Goal: Information Seeking & Learning: Find specific fact

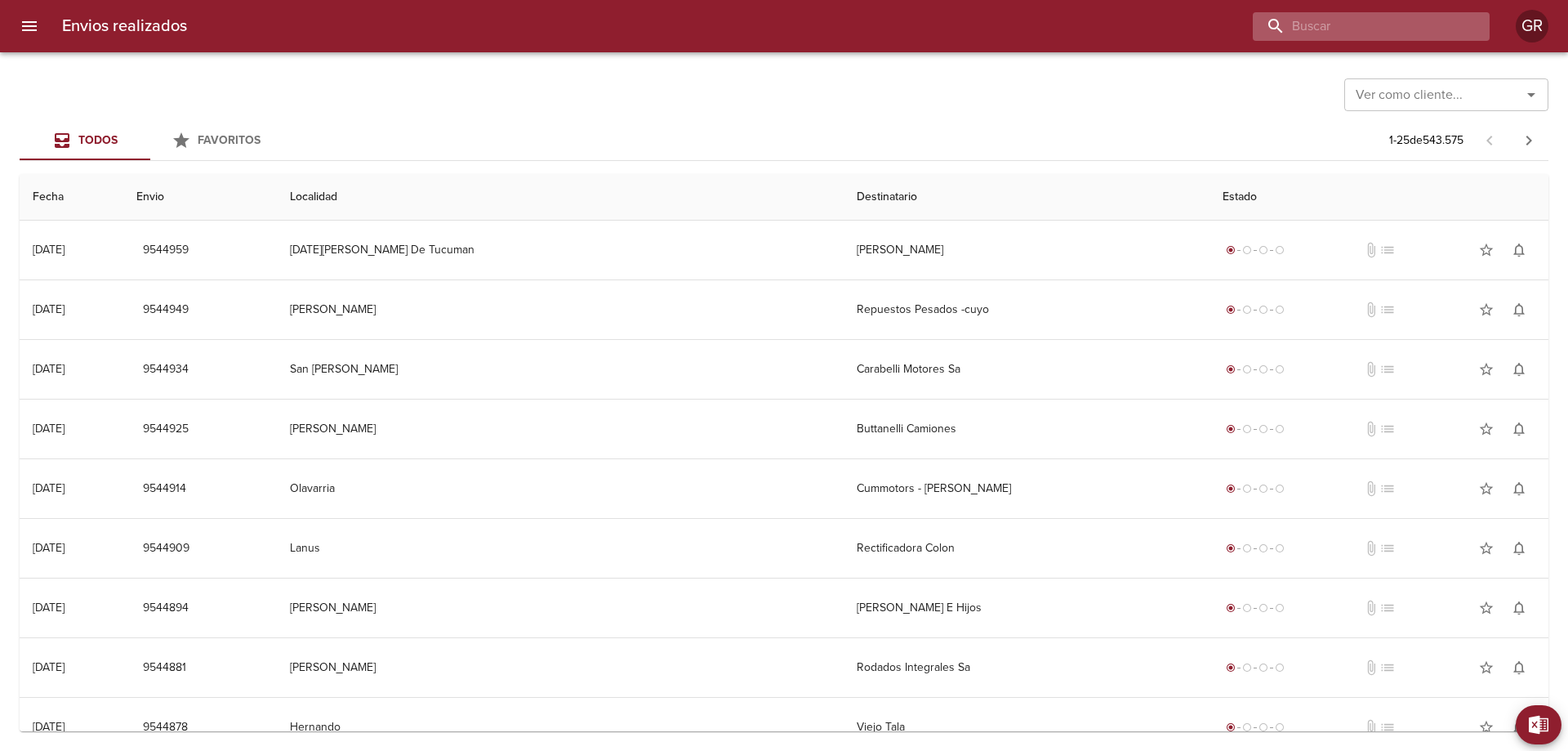
click at [1409, 22] on input "buscar" at bounding box center [1356, 27] width 209 height 29
paste input "9538852"
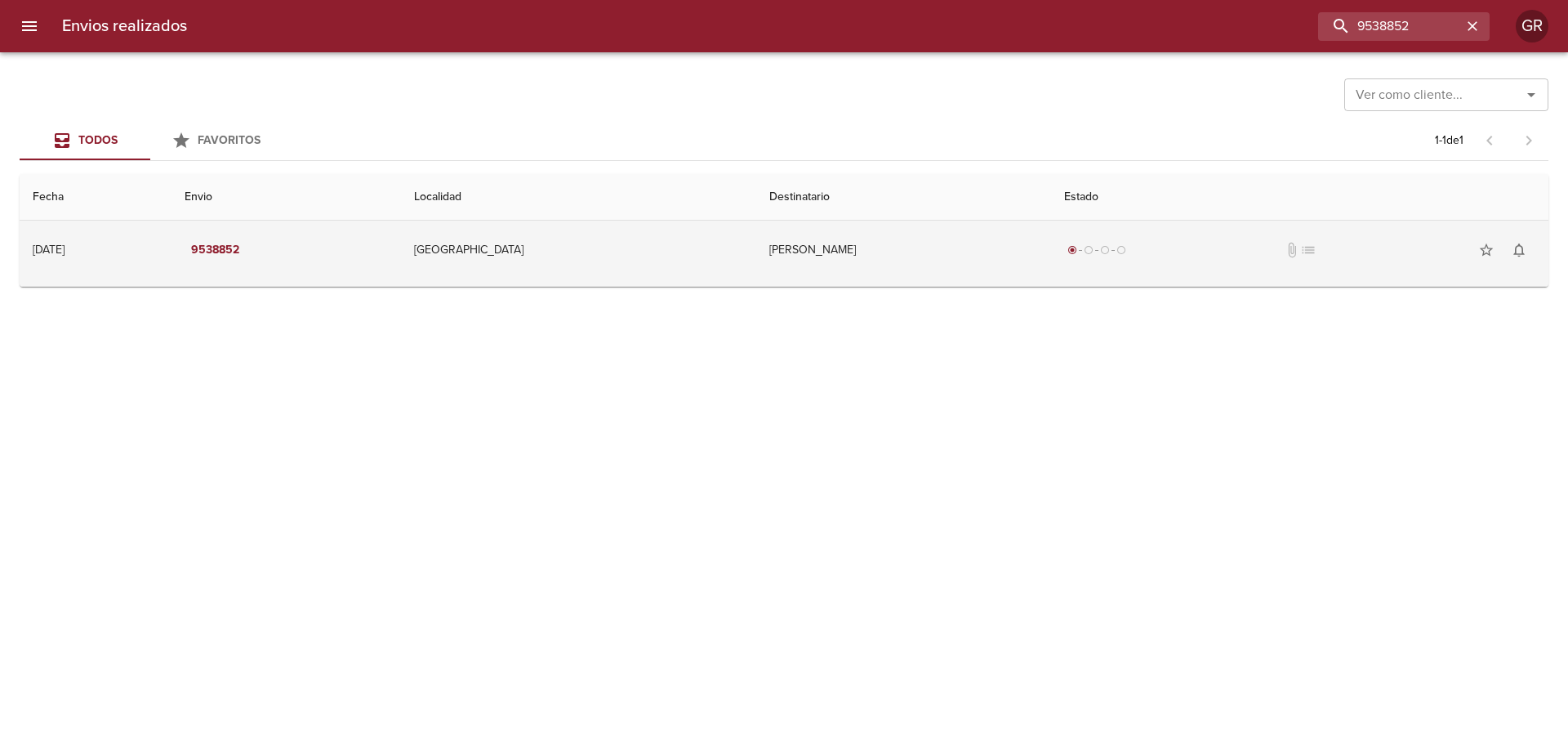
click at [604, 264] on td "[GEOGRAPHIC_DATA]" at bounding box center [578, 249] width 355 height 59
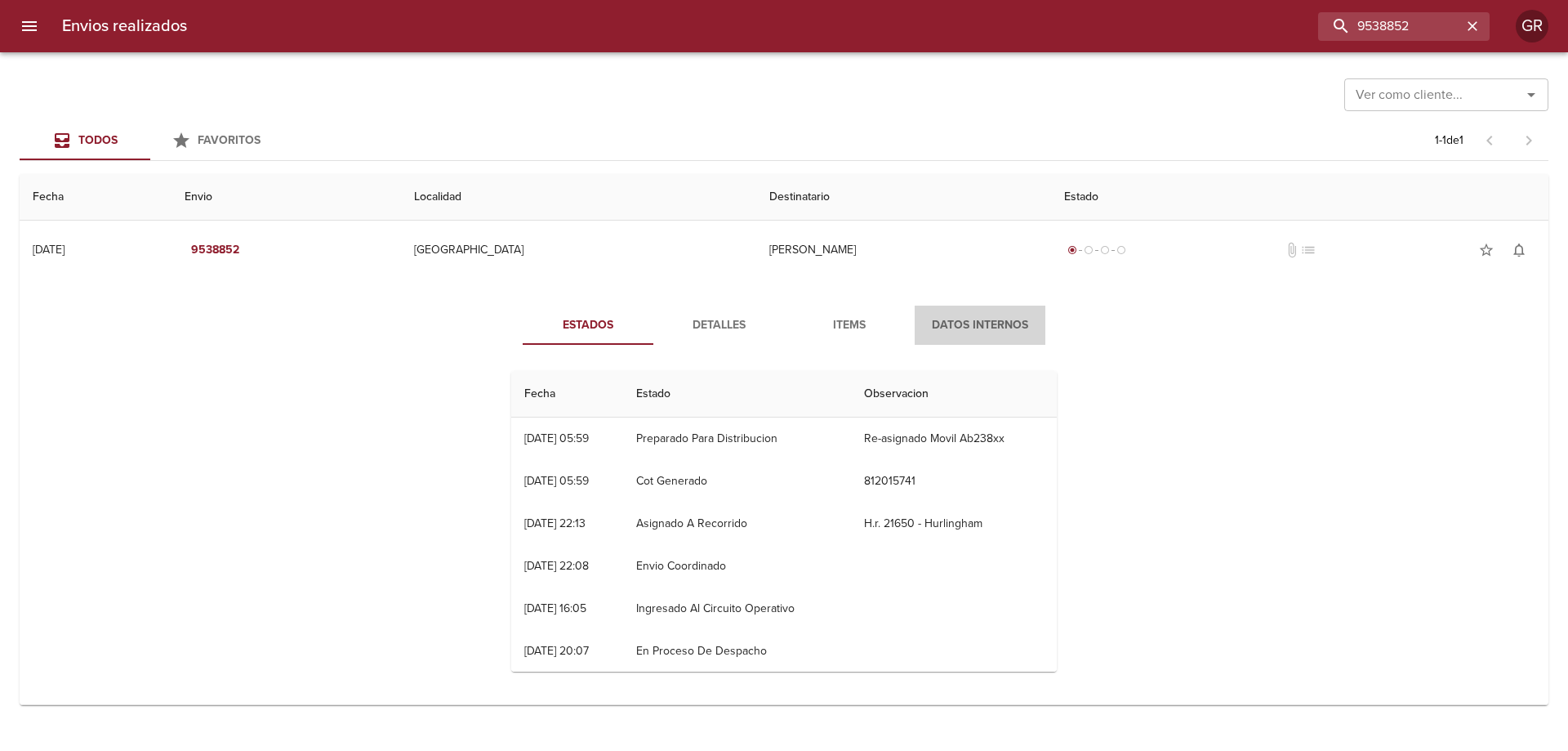
click at [961, 321] on span "Datos Internos" at bounding box center [979, 324] width 111 height 20
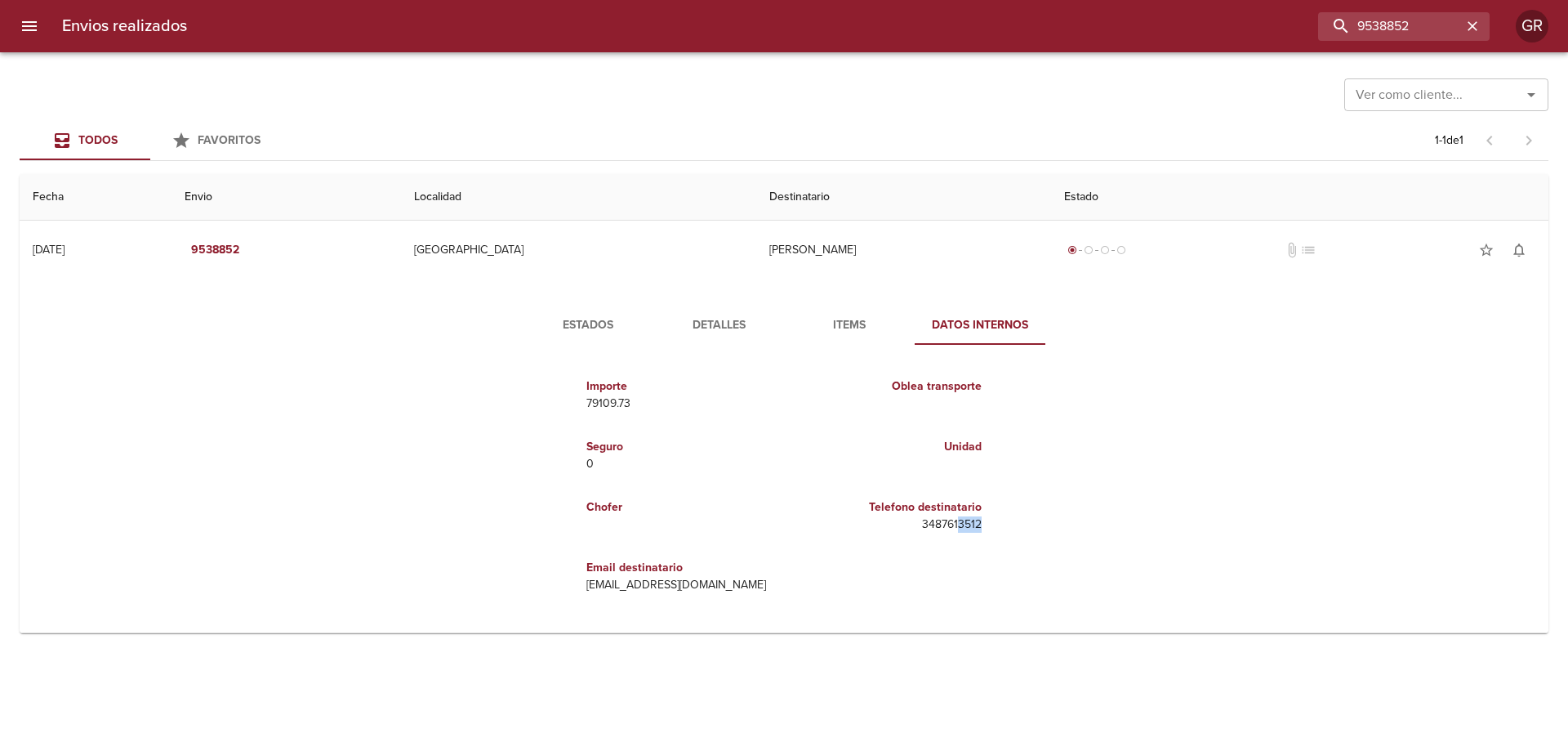
drag, startPoint x: 961, startPoint y: 525, endPoint x: 988, endPoint y: 526, distance: 27.0
click at [988, 526] on div "Importe 79109.73 [PERSON_NAME] transporte Seguro 0 Unidad Chofer Telefono desti…" at bounding box center [784, 485] width 558 height 255
copy p "3512"
drag, startPoint x: 1420, startPoint y: 22, endPoint x: 1022, endPoint y: 13, distance: 398.1
click at [1022, 13] on div "9538852" at bounding box center [844, 27] width 1289 height 29
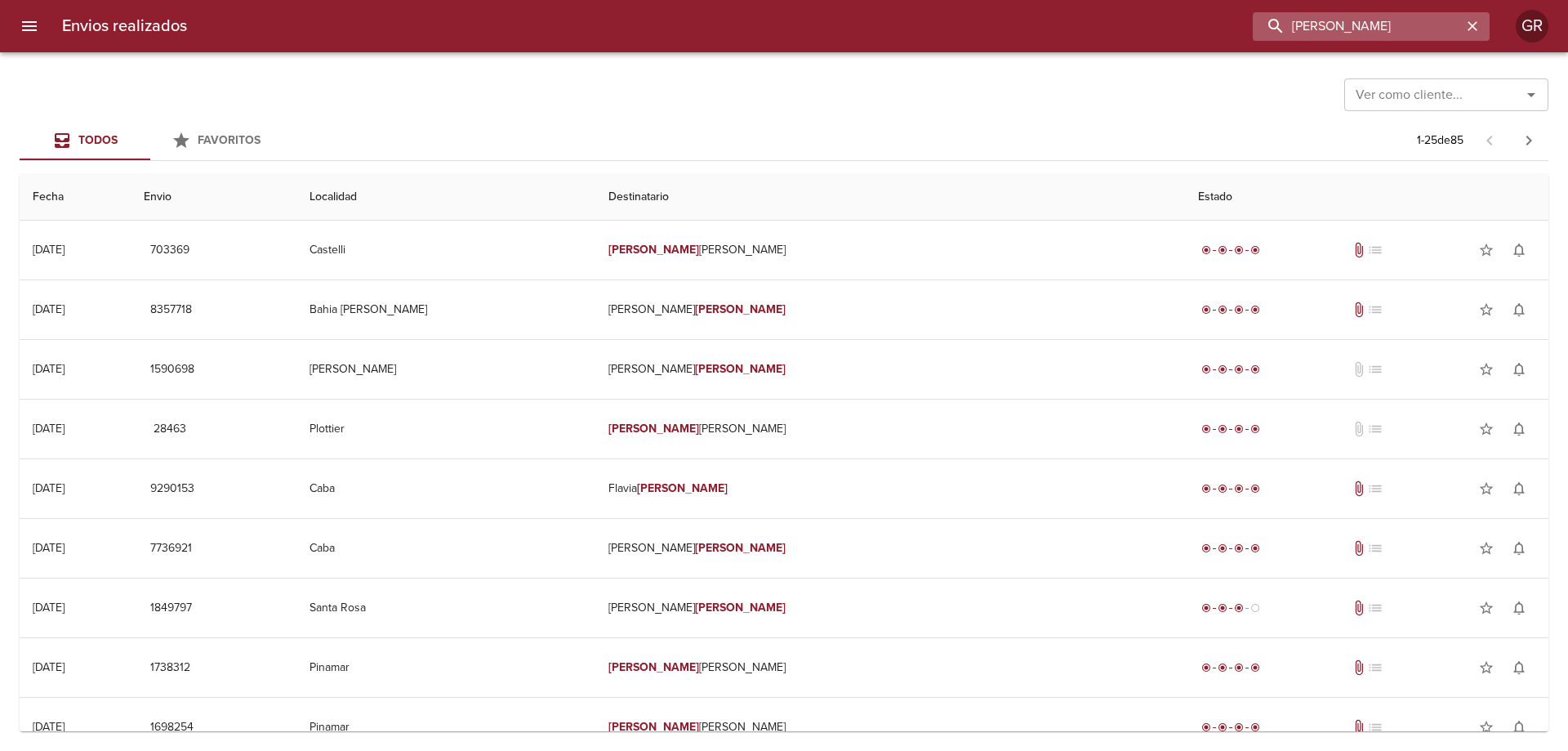
click at [1302, 27] on input "[PERSON_NAME]" at bounding box center [1356, 27] width 209 height 29
click at [1315, 27] on input "[PERSON_NAME]" at bounding box center [1356, 27] width 209 height 29
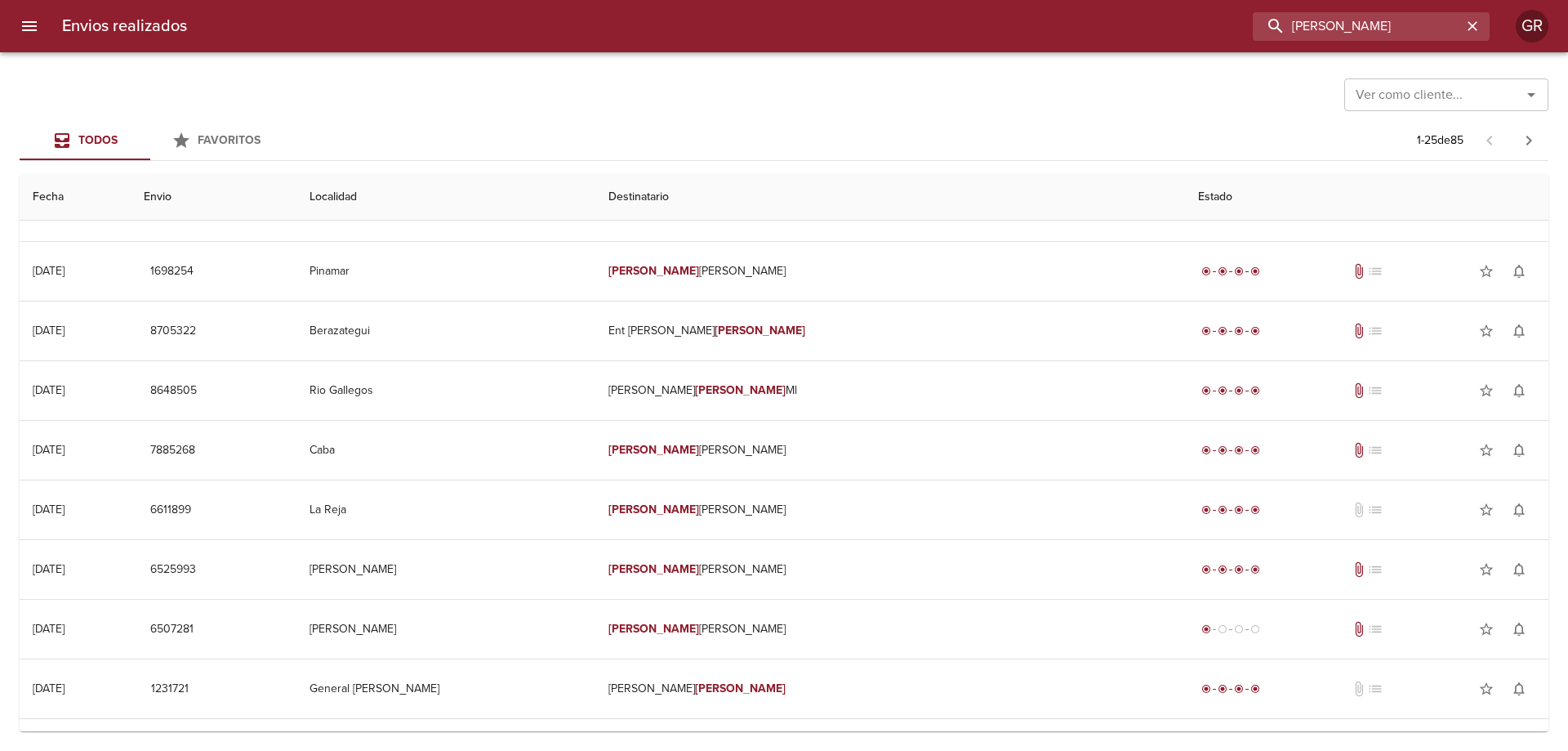
scroll to position [164, 0]
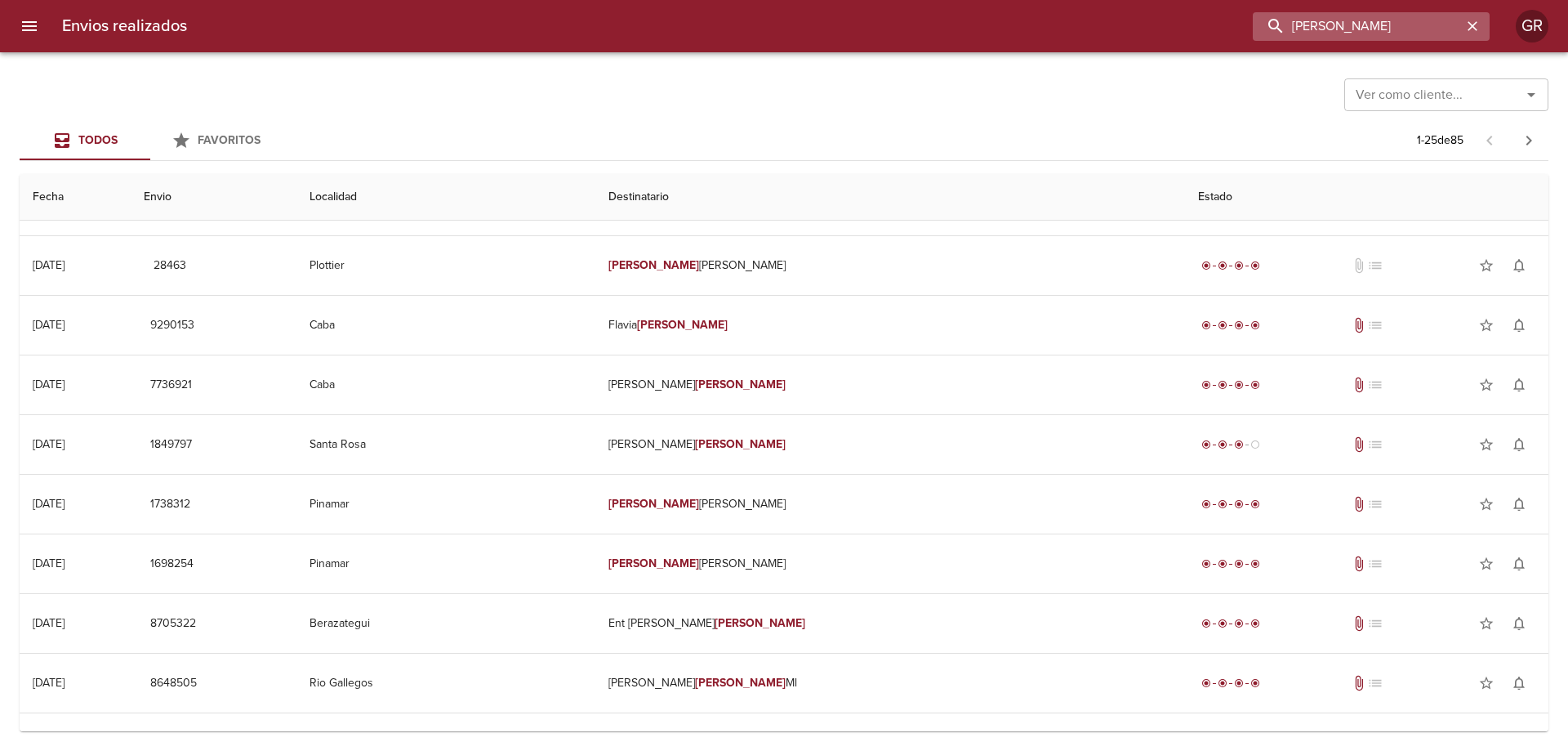
click at [1351, 30] on input "[PERSON_NAME]" at bounding box center [1356, 27] width 209 height 29
drag, startPoint x: 1353, startPoint y: 30, endPoint x: 1155, endPoint y: 34, distance: 198.0
click at [1157, 32] on div "[PERSON_NAME]" at bounding box center [844, 27] width 1289 height 29
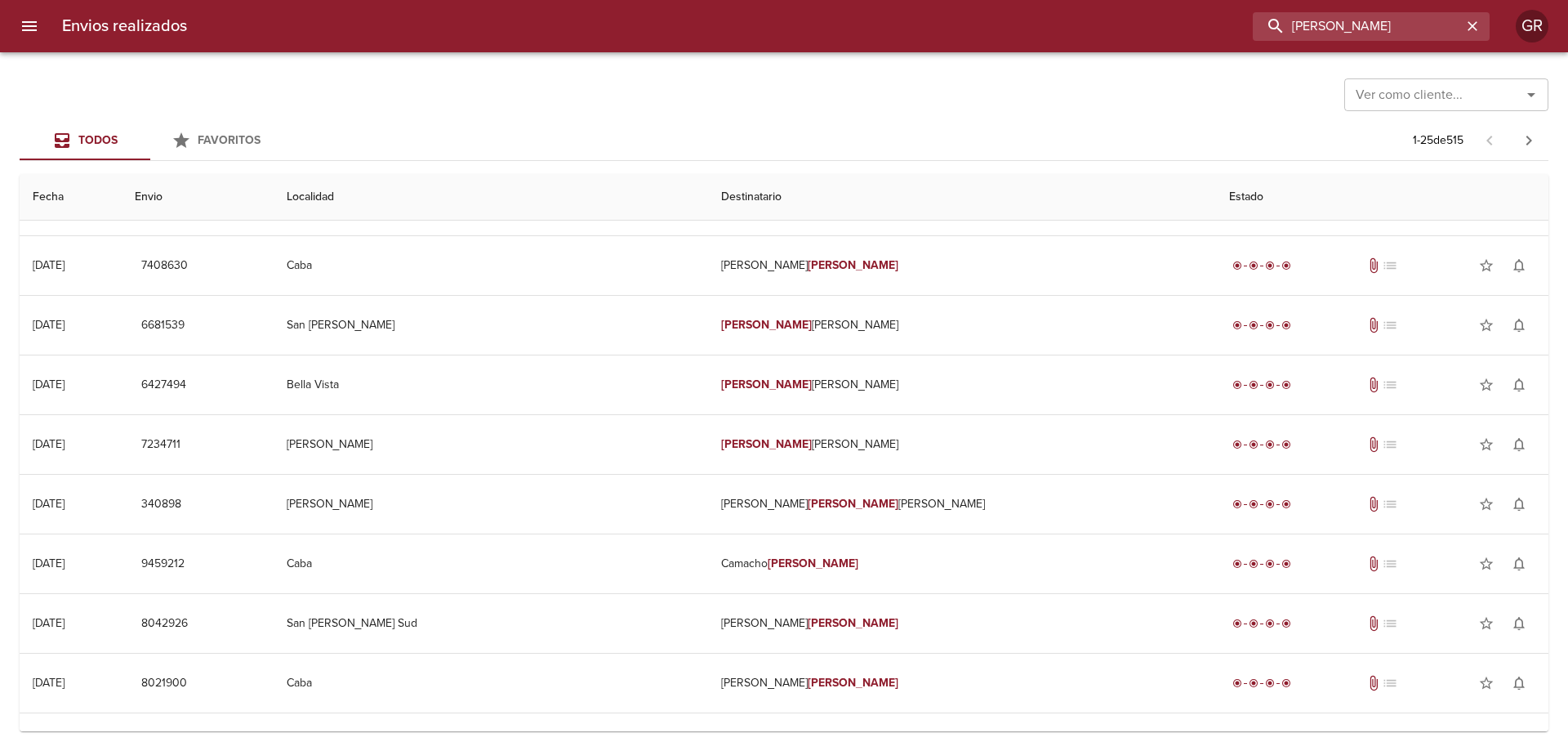
scroll to position [0, 0]
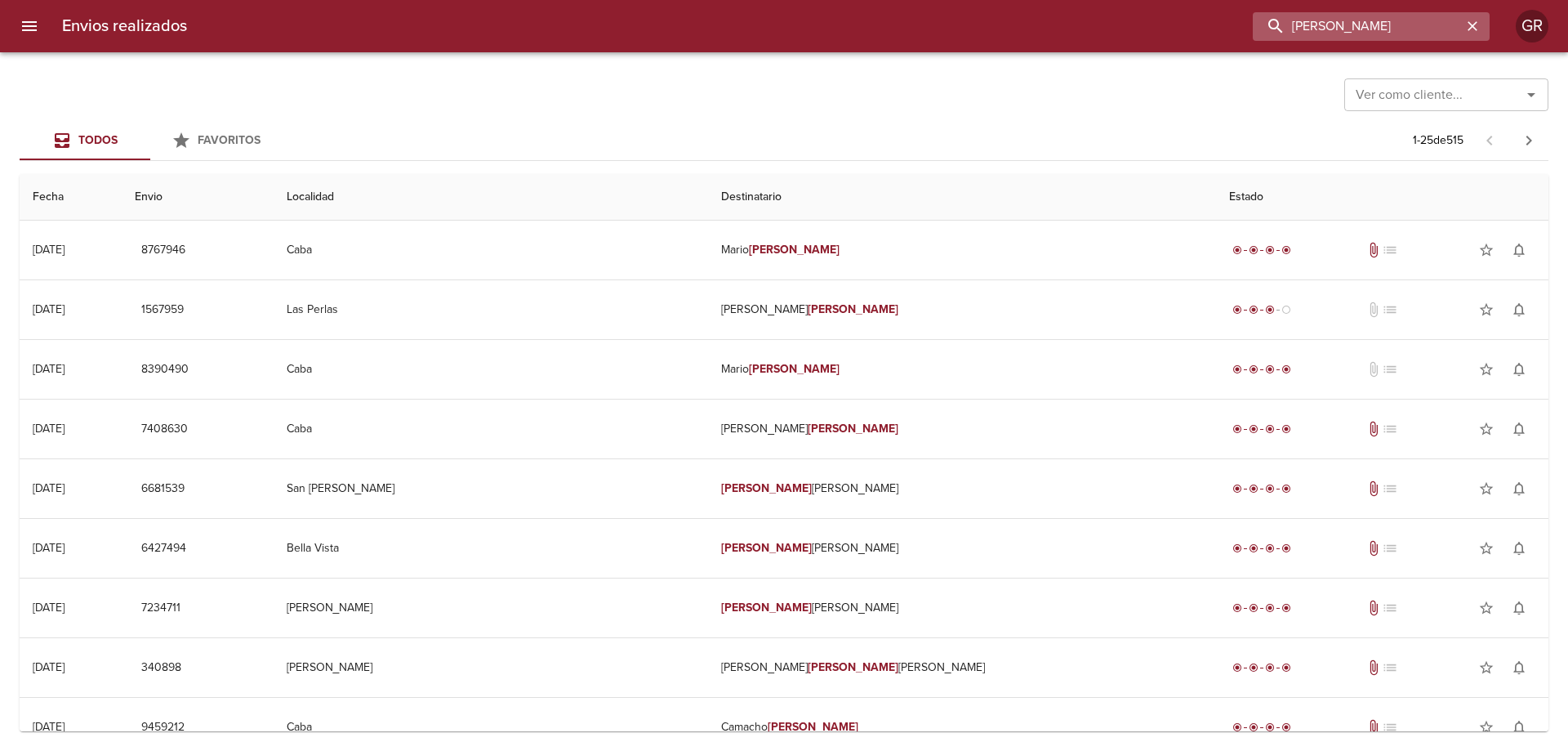
click at [1379, 14] on input "[PERSON_NAME]" at bounding box center [1356, 27] width 209 height 29
type input "[PERSON_NAME]"
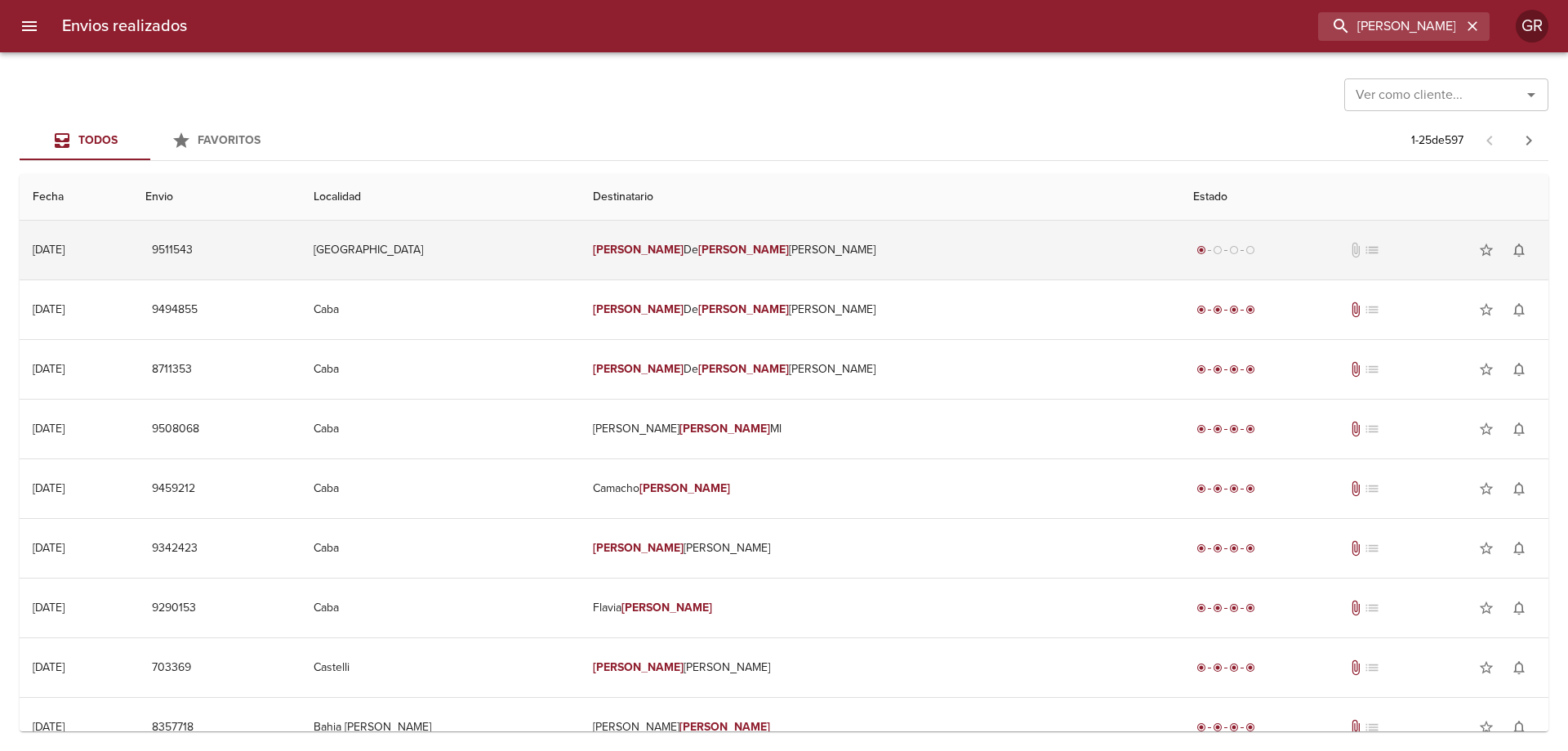
click at [937, 231] on td "[PERSON_NAME] De [PERSON_NAME]" at bounding box center [879, 249] width 600 height 59
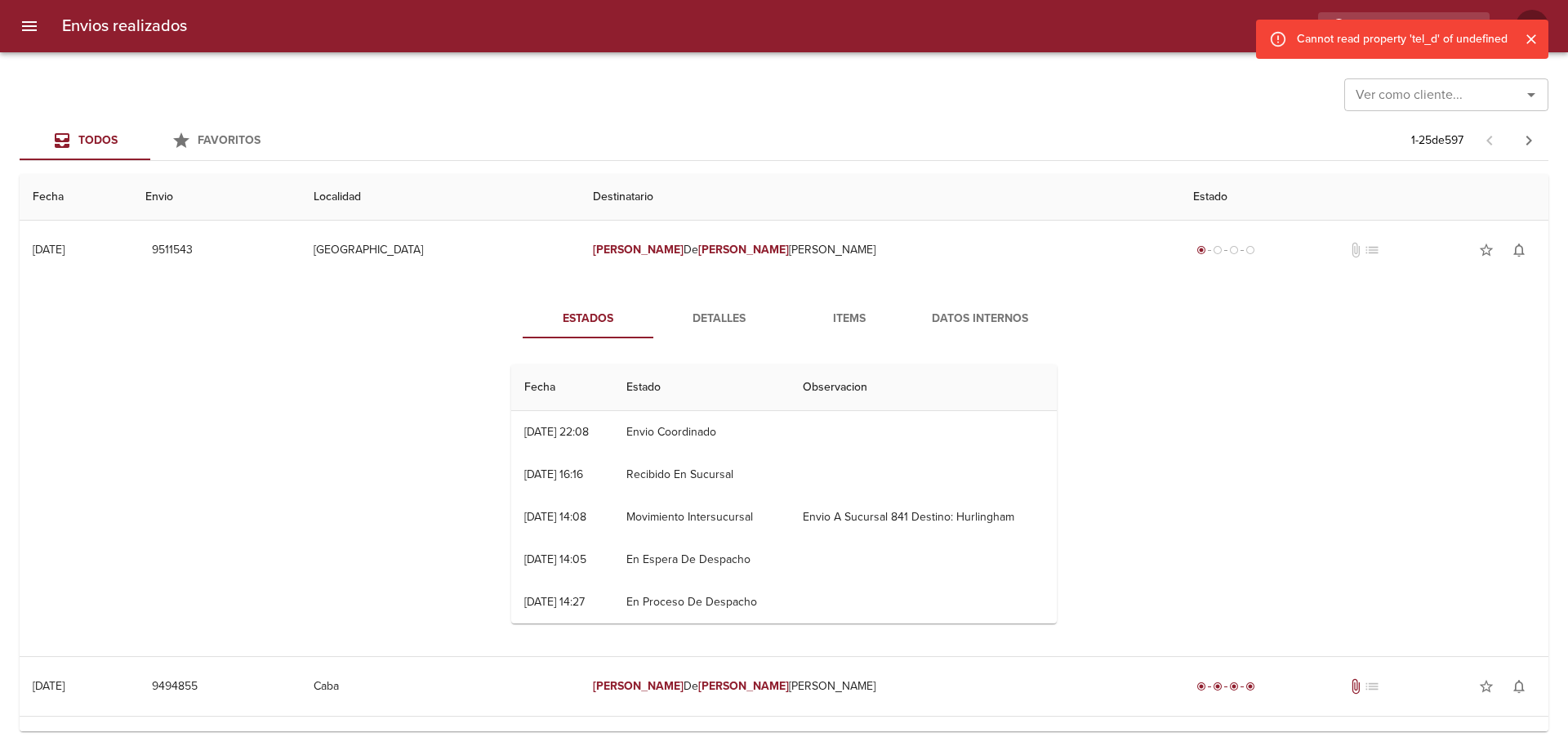
click at [993, 310] on span "Datos Internos" at bounding box center [979, 319] width 111 height 20
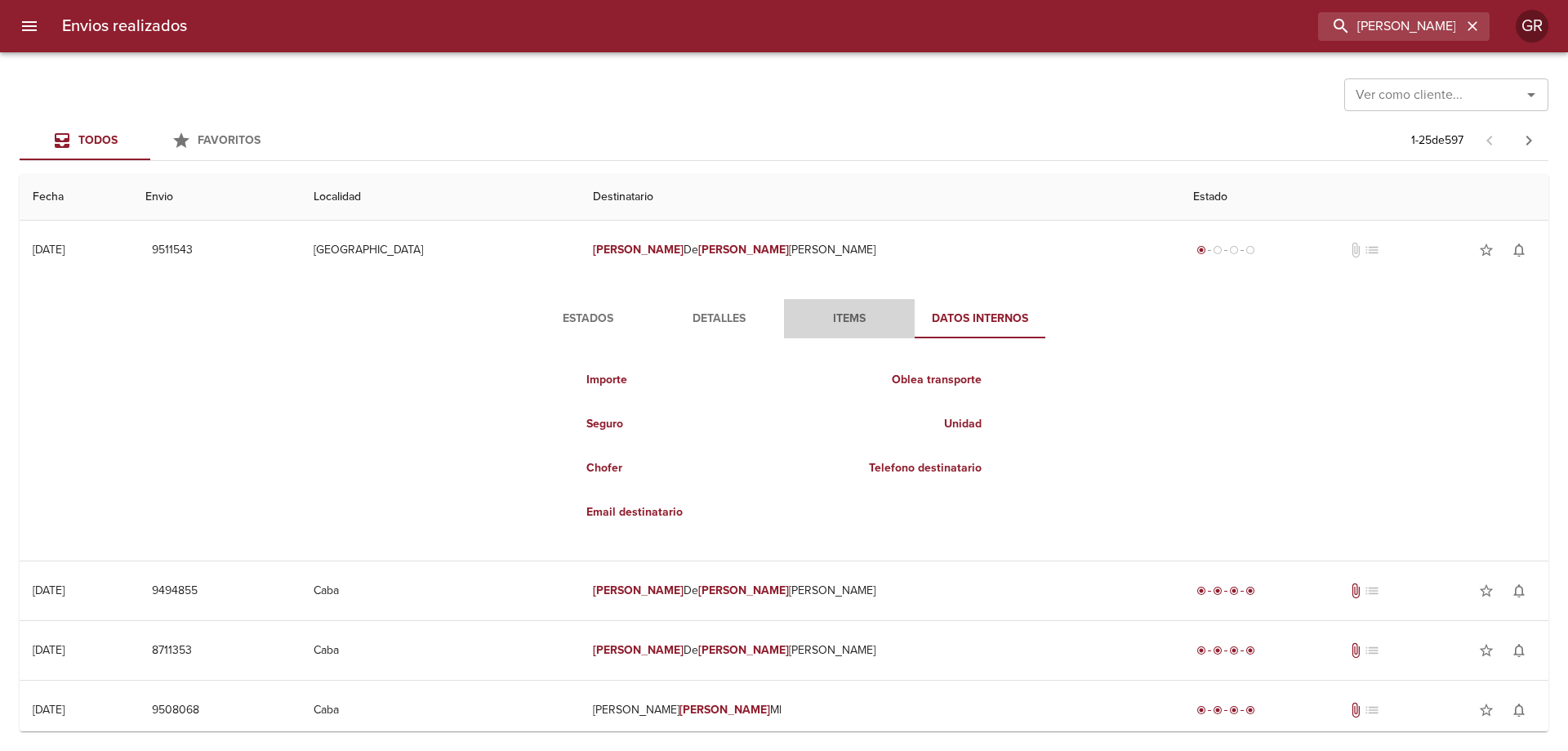
click at [842, 315] on span "Items" at bounding box center [848, 319] width 111 height 20
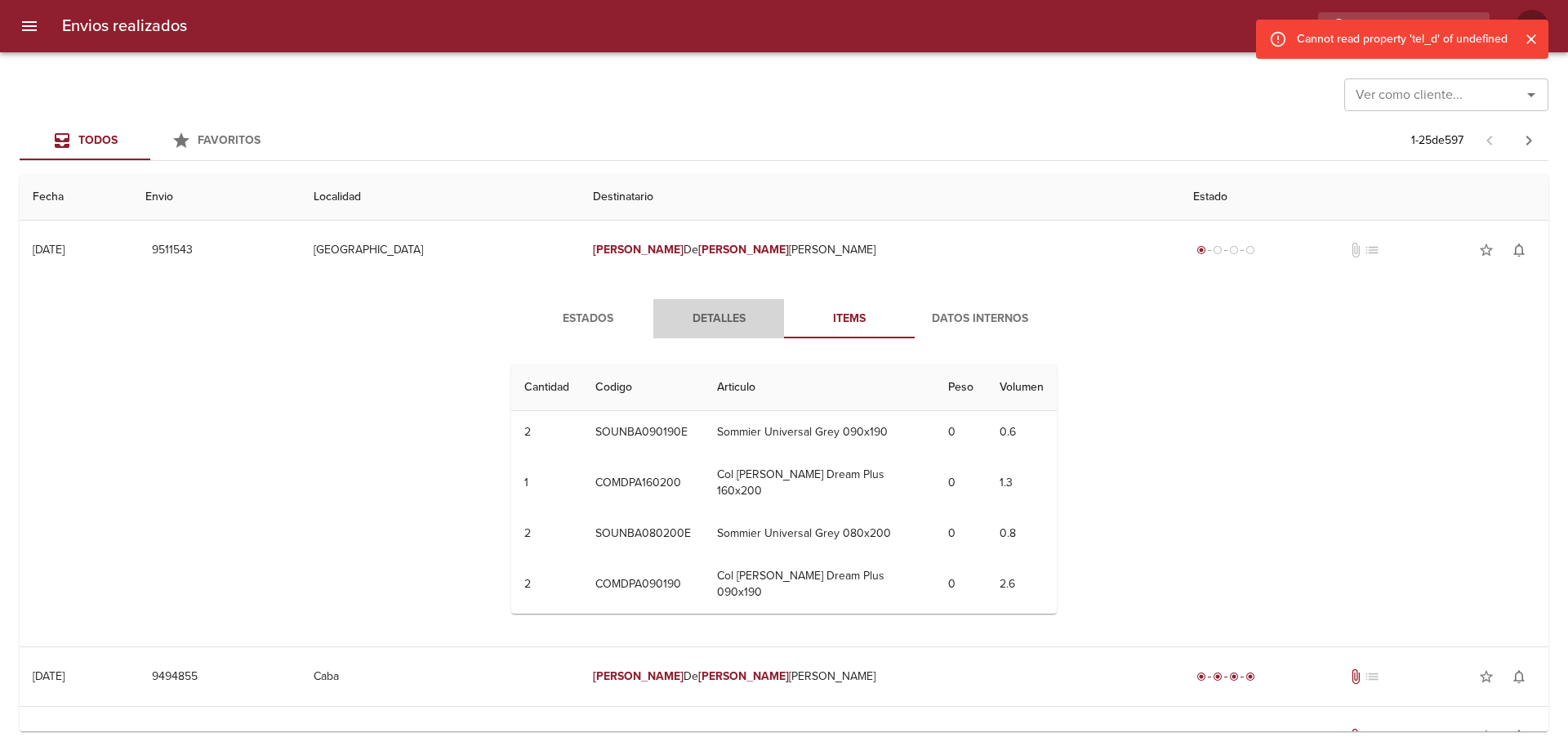
click at [699, 317] on span "Detalles" at bounding box center [718, 319] width 111 height 20
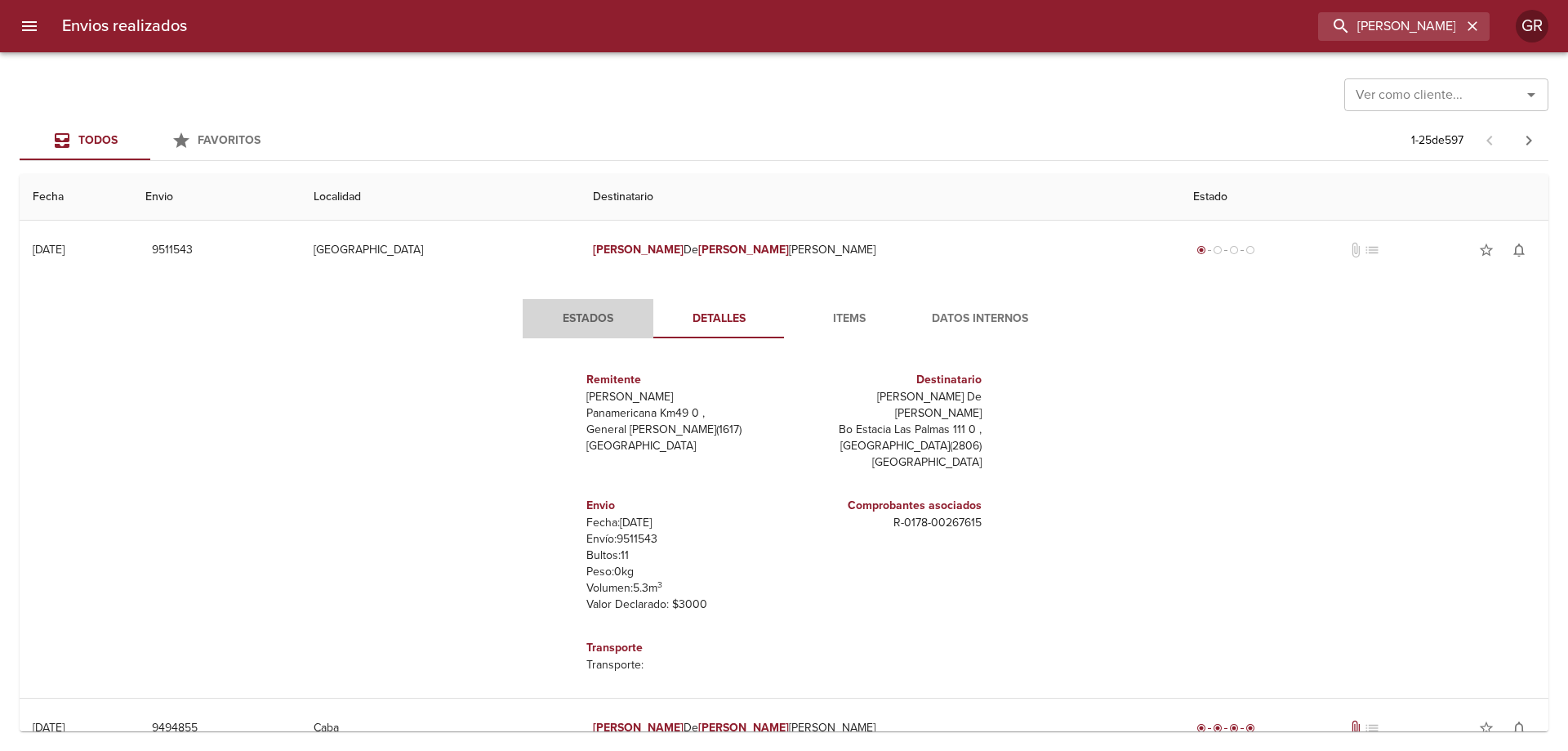
click at [586, 303] on button "Estados" at bounding box center [588, 318] width 131 height 39
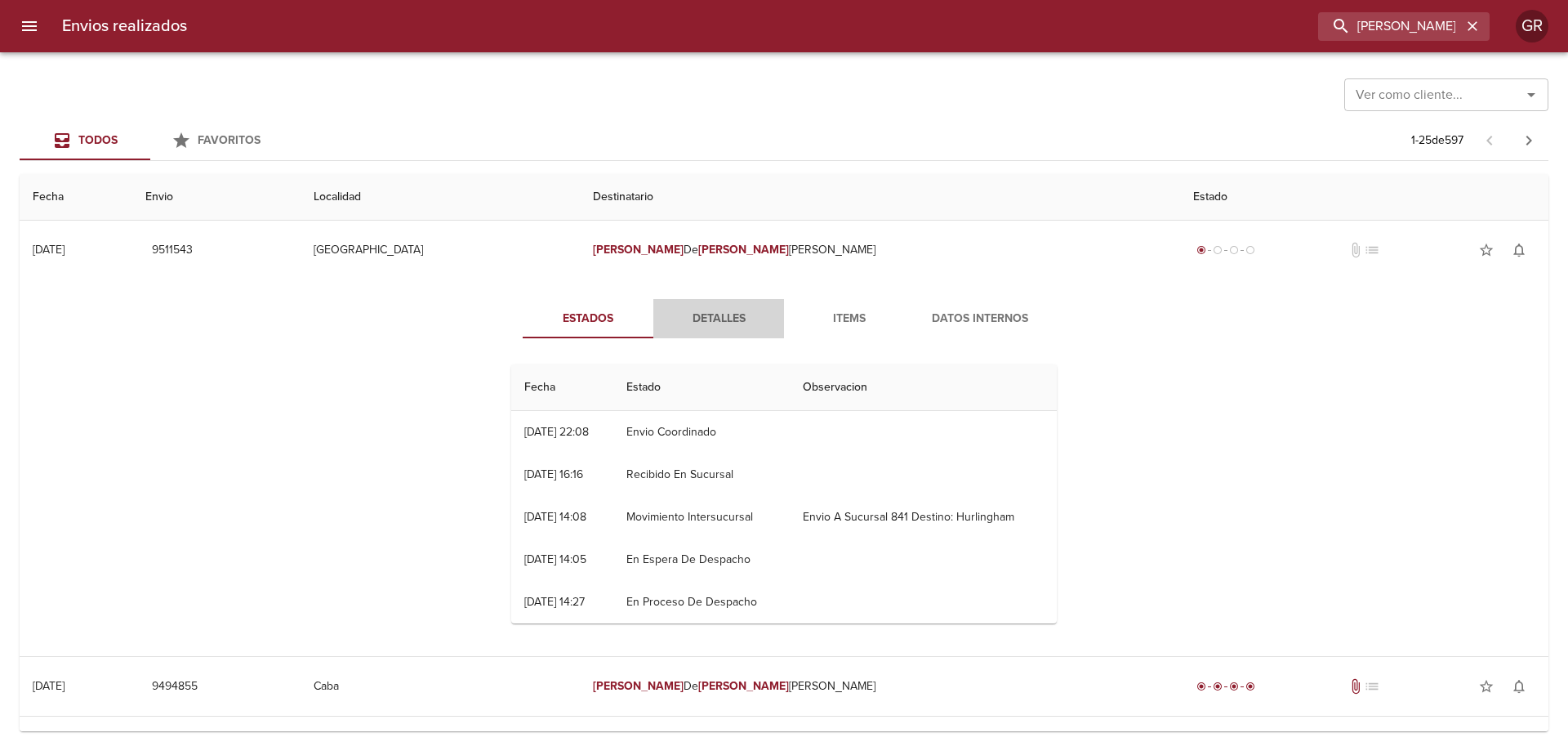
click at [709, 313] on span "Detalles" at bounding box center [718, 319] width 111 height 20
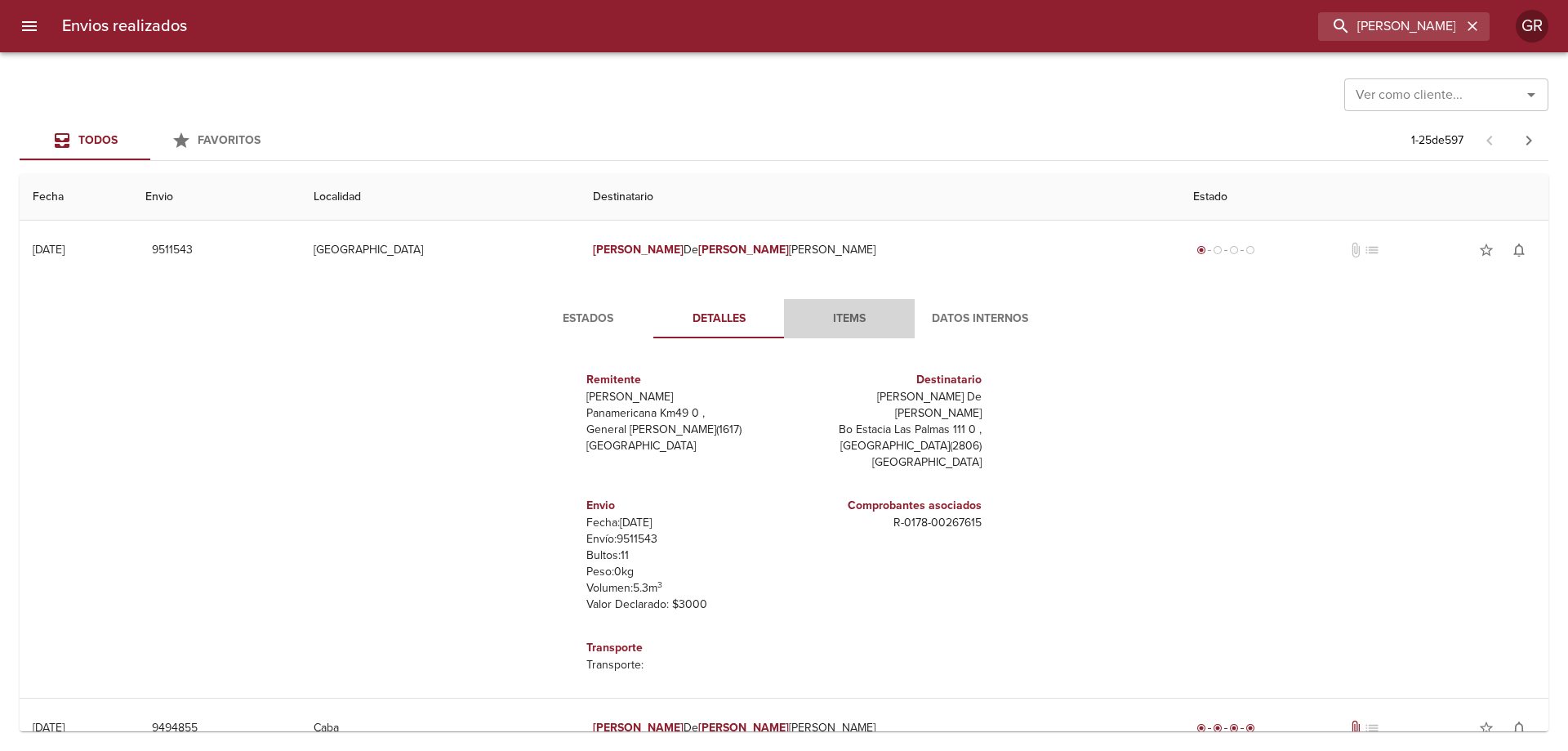
click at [842, 315] on span "Items" at bounding box center [848, 319] width 111 height 20
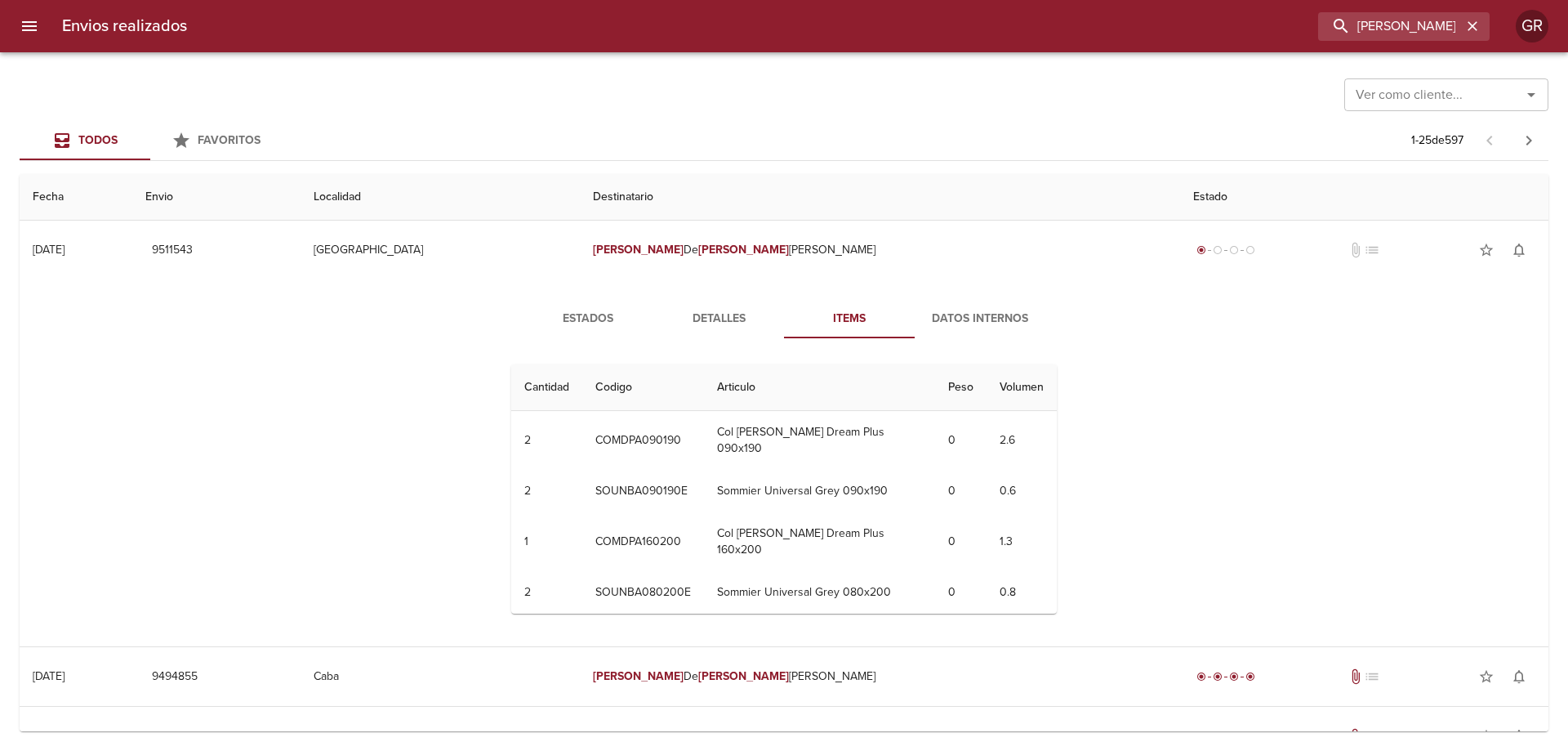
click at [995, 323] on span "Datos Internos" at bounding box center [979, 319] width 111 height 20
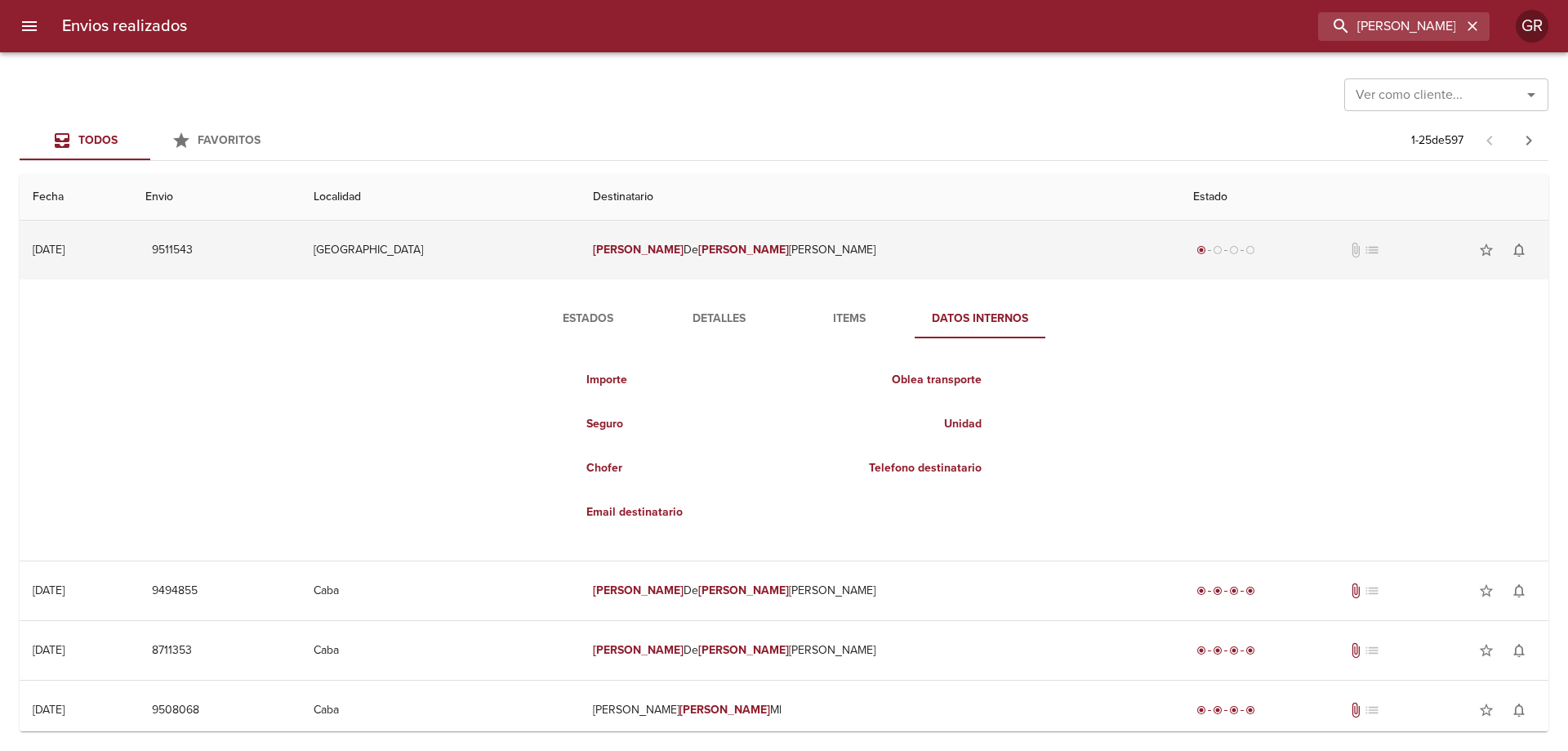
drag, startPoint x: 865, startPoint y: 261, endPoint x: 703, endPoint y: 256, distance: 162.1
click at [703, 256] on tr "[DATE] [DATE] 9511543 [GEOGRAPHIC_DATA] [PERSON_NAME] De [PERSON_NAME] radio_bu…" at bounding box center [784, 249] width 1529 height 59
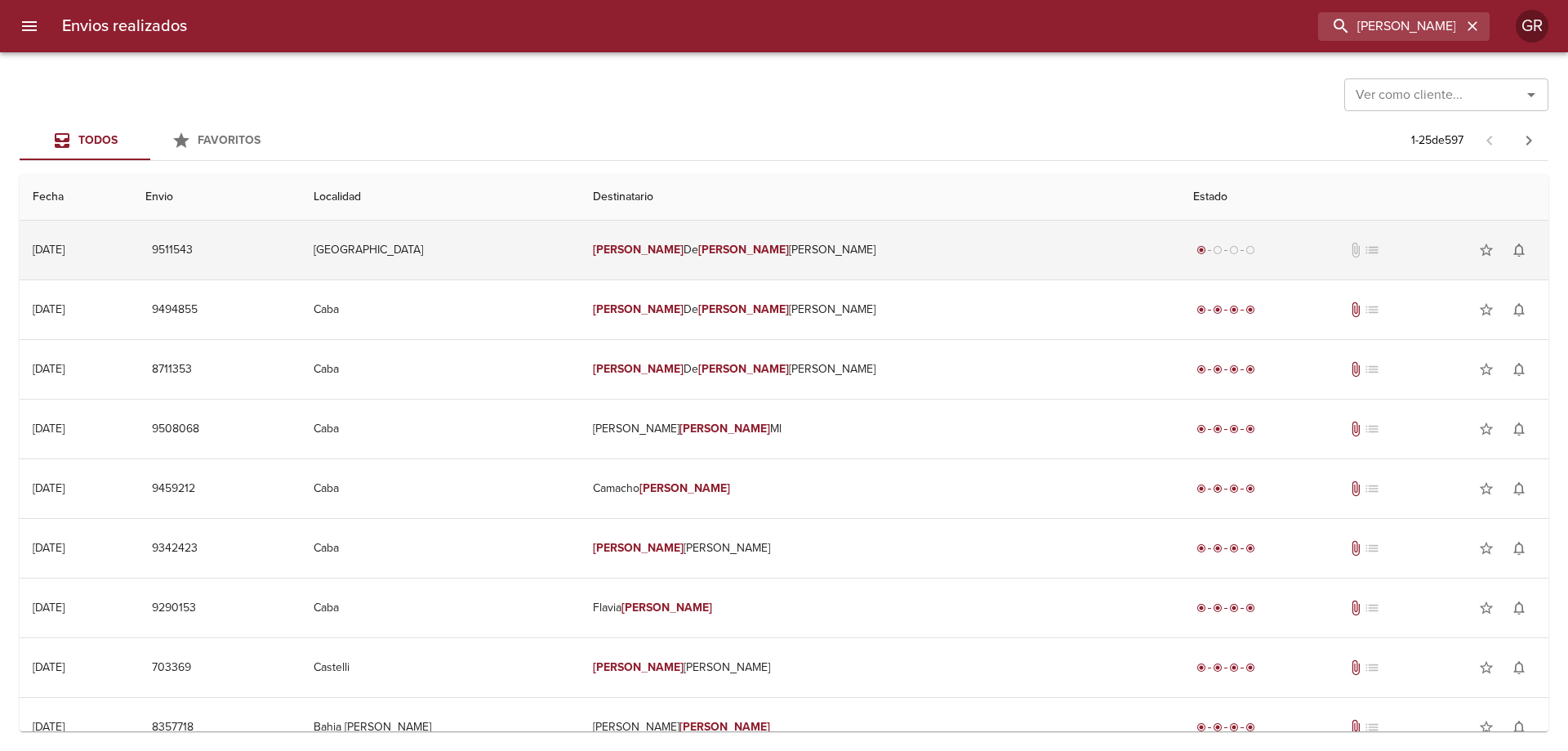
click at [579, 250] on td "[GEOGRAPHIC_DATA]" at bounding box center [440, 249] width 279 height 59
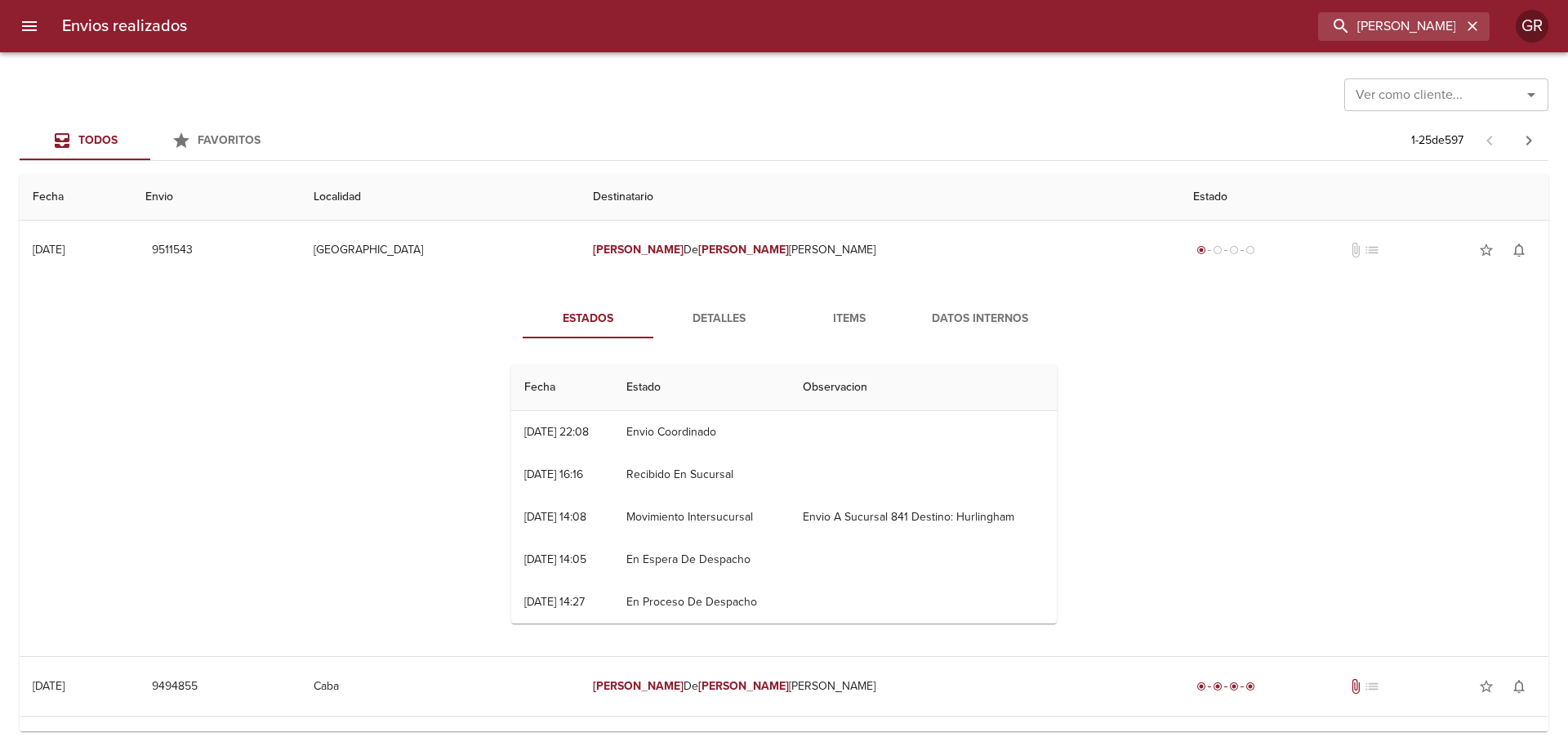
click at [956, 322] on span "Datos Internos" at bounding box center [979, 319] width 111 height 20
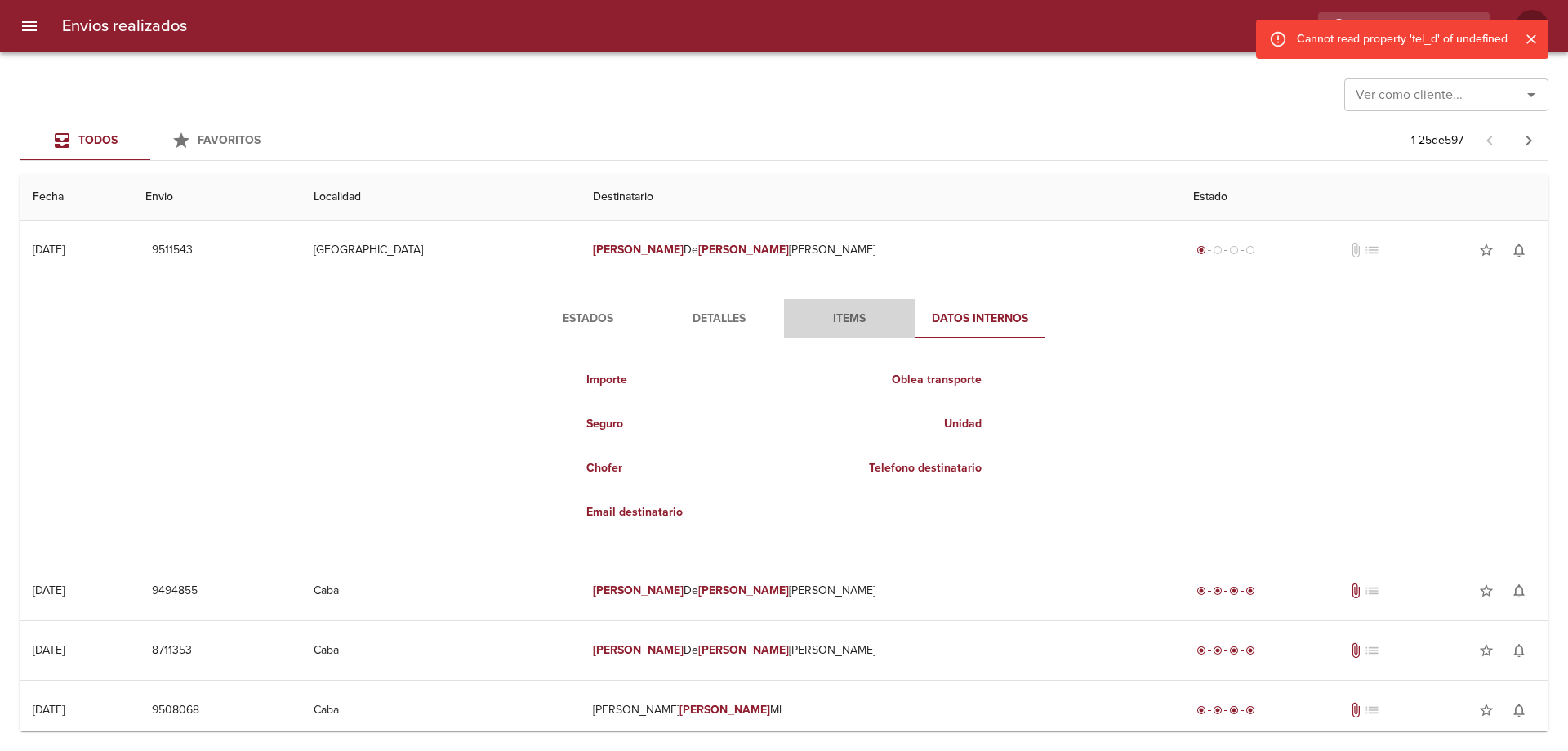
click at [843, 314] on span "Items" at bounding box center [848, 319] width 111 height 20
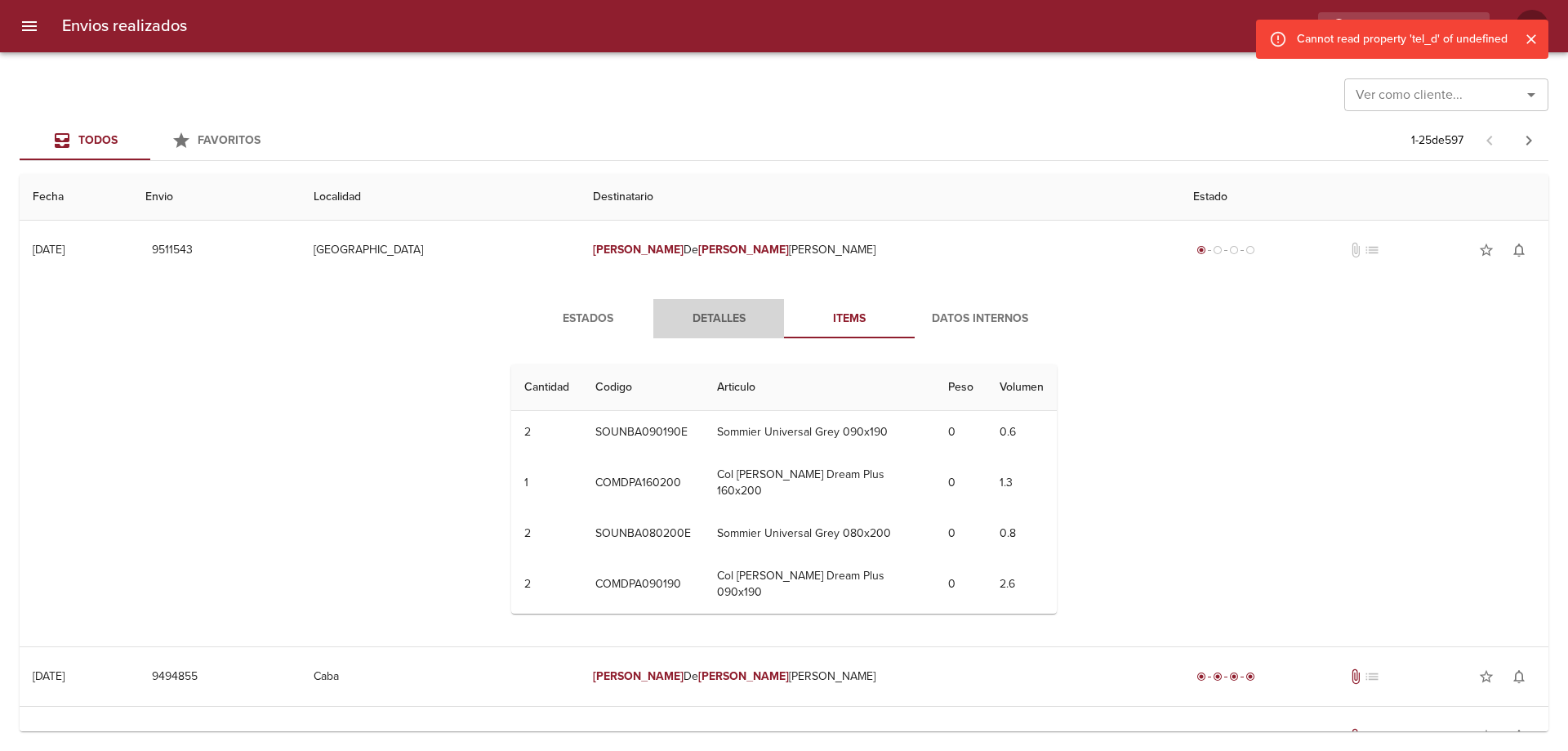
click at [735, 316] on span "Detalles" at bounding box center [718, 319] width 111 height 20
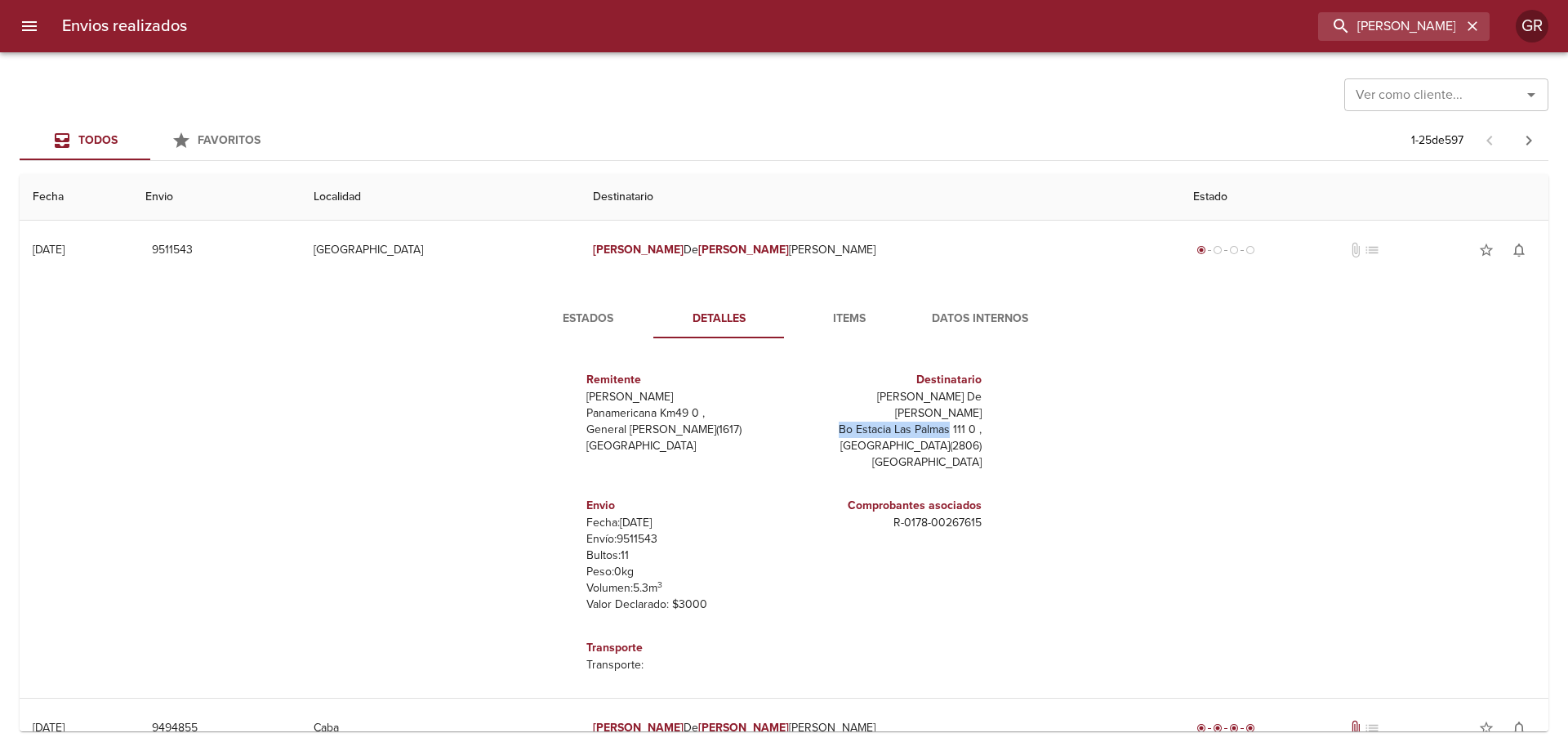
drag, startPoint x: 833, startPoint y: 412, endPoint x: 946, endPoint y: 413, distance: 113.0
click at [946, 422] on p "Bo Estacia Las Palmas 111 0 ," at bounding box center [886, 429] width 191 height 16
copy p "Bo Estacia [GEOGRAPHIC_DATA]"
drag, startPoint x: 630, startPoint y: 401, endPoint x: 654, endPoint y: 423, distance: 32.6
click at [642, 414] on div "Remitente [PERSON_NAME] Panamericana Km49 0 , General [PERSON_NAME] ( 1617 ) [G…" at bounding box center [681, 412] width 191 height 96
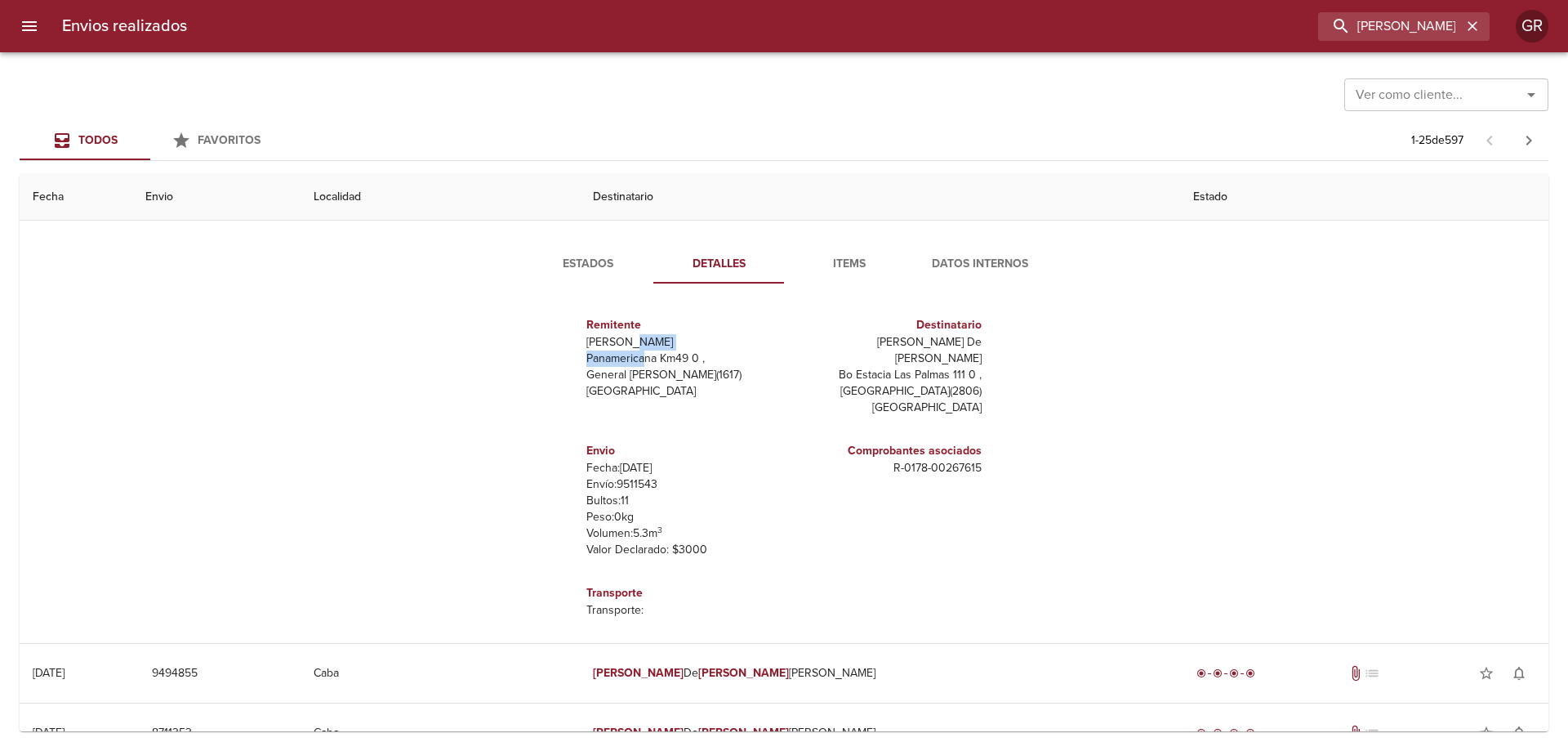
scroll to position [82, 0]
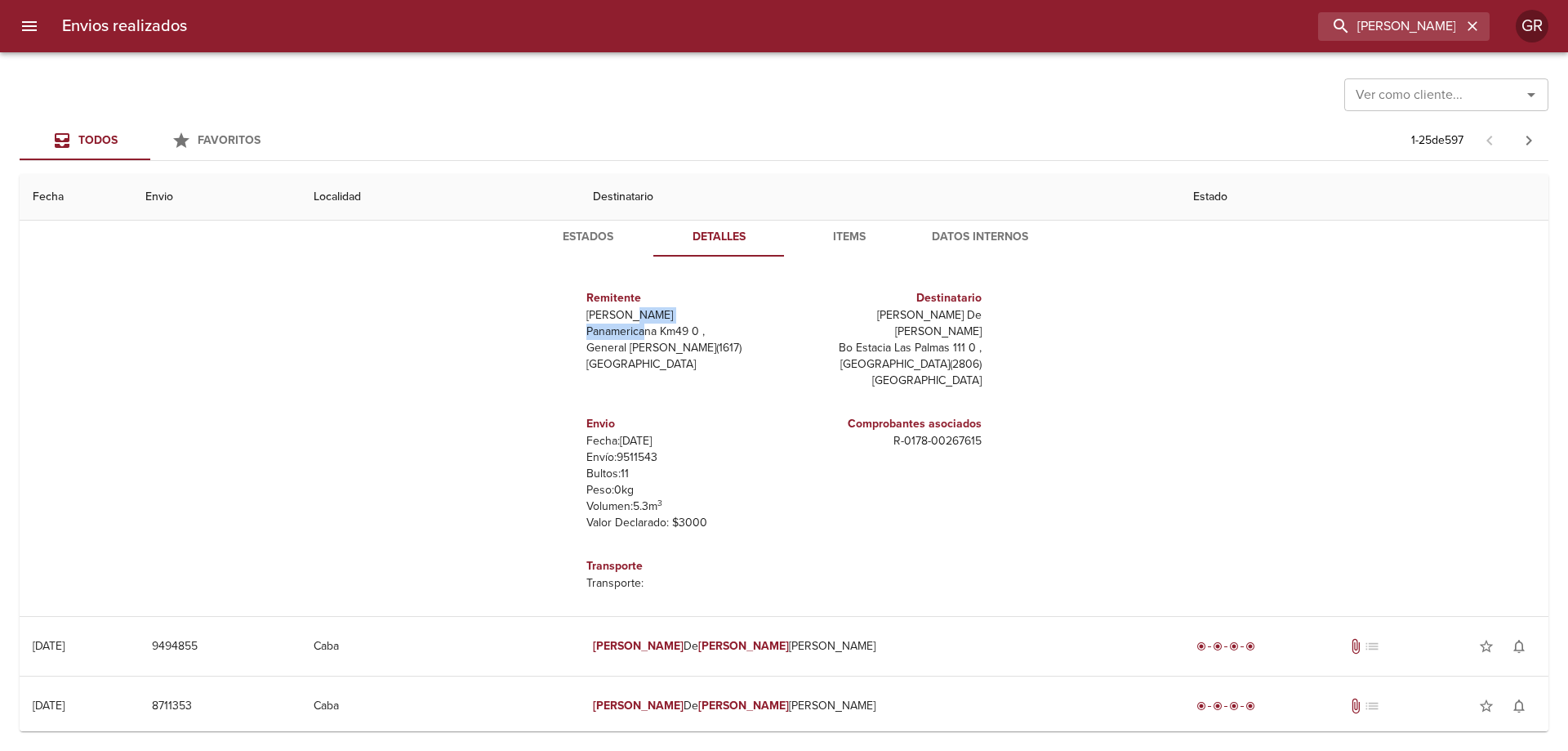
click at [851, 238] on span "Items" at bounding box center [848, 237] width 111 height 20
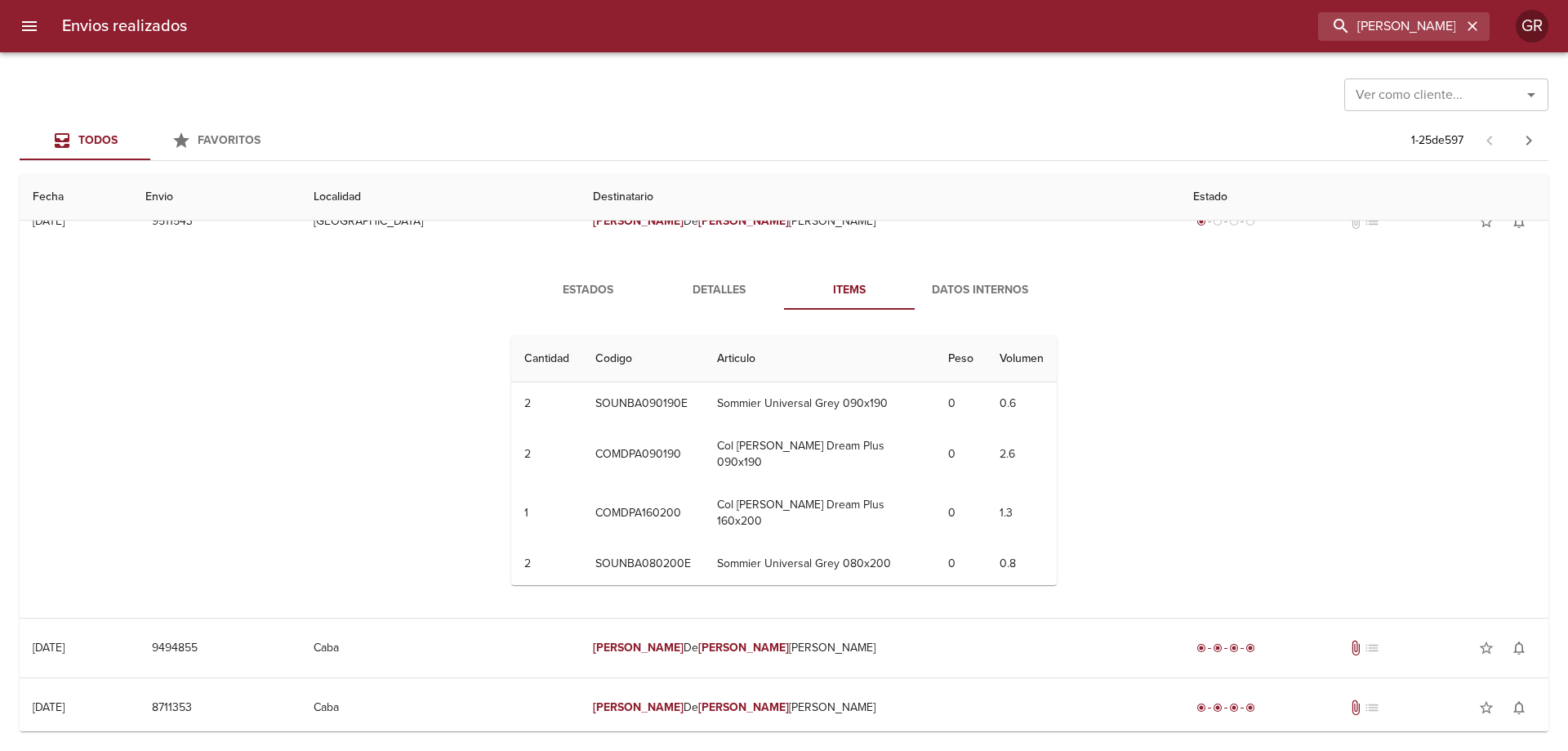
scroll to position [0, 0]
